Goal: Transaction & Acquisition: Obtain resource

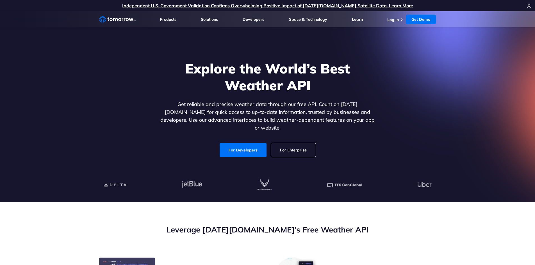
drag, startPoint x: 0, startPoint y: 0, endPoint x: 354, endPoint y: 255, distance: 436.0
click at [354, 255] on button "Allow all" at bounding box center [346, 249] width 56 height 14
click at [245, 151] on link "For Developers" at bounding box center [242, 150] width 47 height 14
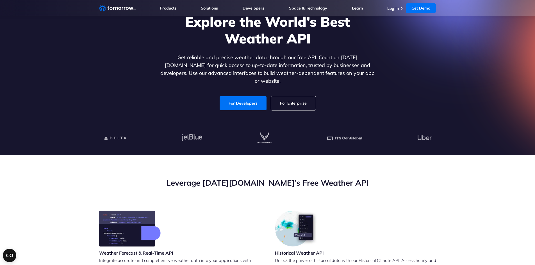
scroll to position [93, 0]
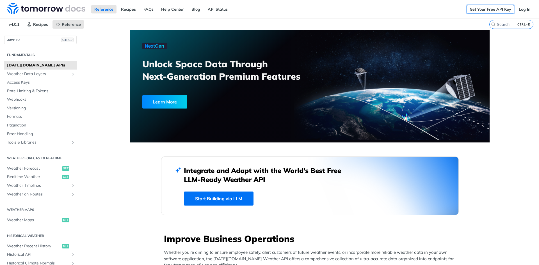
click at [486, 10] on link "Get Your Free API Key" at bounding box center [490, 9] width 48 height 8
click at [519, 10] on link "Log In" at bounding box center [525, 9] width 18 height 8
